Goal: Transaction & Acquisition: Purchase product/service

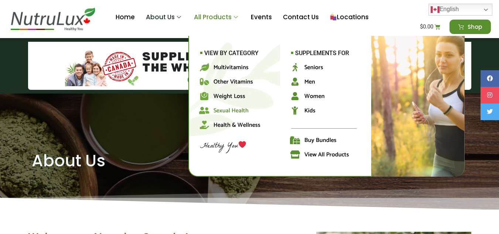
click at [231, 115] on span "Sexual Health" at bounding box center [230, 111] width 35 height 10
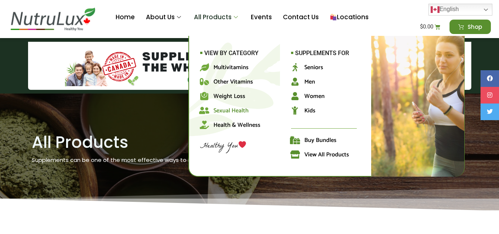
click at [221, 111] on span "Sexual Health" at bounding box center [230, 111] width 35 height 10
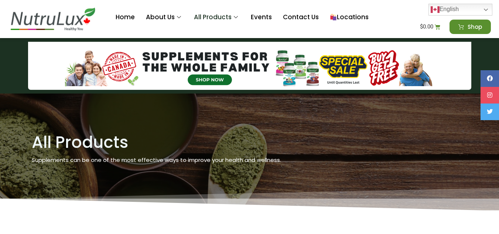
scroll to position [1057, 0]
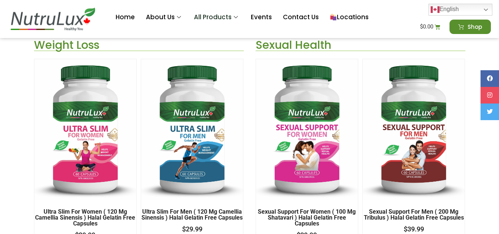
click at [388, 217] on h2 "Sexual Support For Men ( 200 mg Tribulus ) Halal Gelatin Free Capsules" at bounding box center [413, 215] width 102 height 12
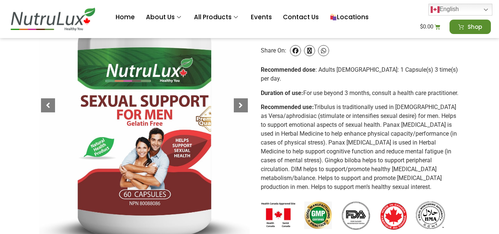
scroll to position [162, 0]
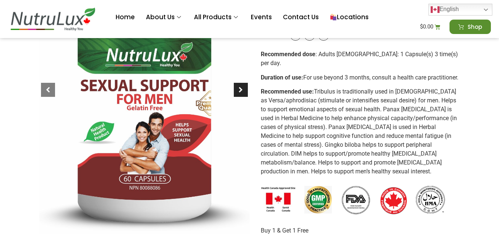
click at [243, 87] on div at bounding box center [241, 90] width 14 height 14
click at [243, 90] on div at bounding box center [241, 90] width 14 height 14
click at [353, 19] on link "Locations" at bounding box center [349, 18] width 50 height 30
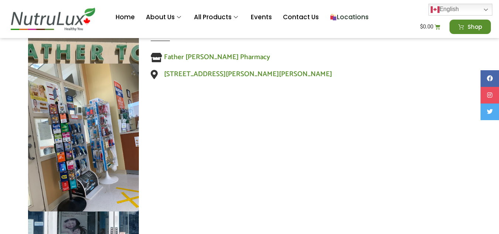
scroll to position [813, 0]
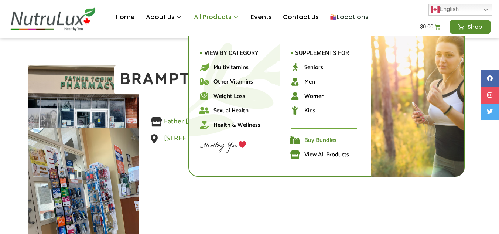
click at [310, 140] on span "Buy Bundles" at bounding box center [320, 140] width 32 height 10
